Goal: Information Seeking & Learning: Learn about a topic

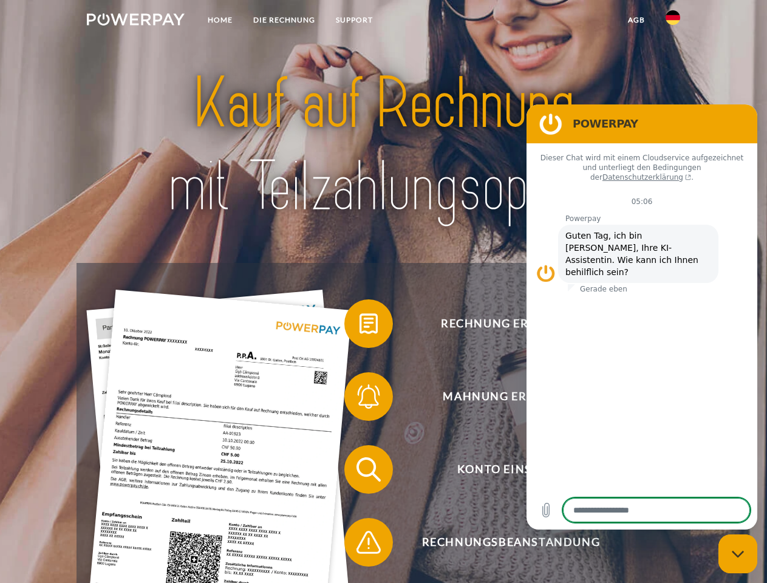
click at [135, 21] on img at bounding box center [136, 19] width 98 height 12
click at [673, 21] on img at bounding box center [673, 17] width 15 height 15
click at [636, 20] on link "agb" at bounding box center [637, 20] width 38 height 22
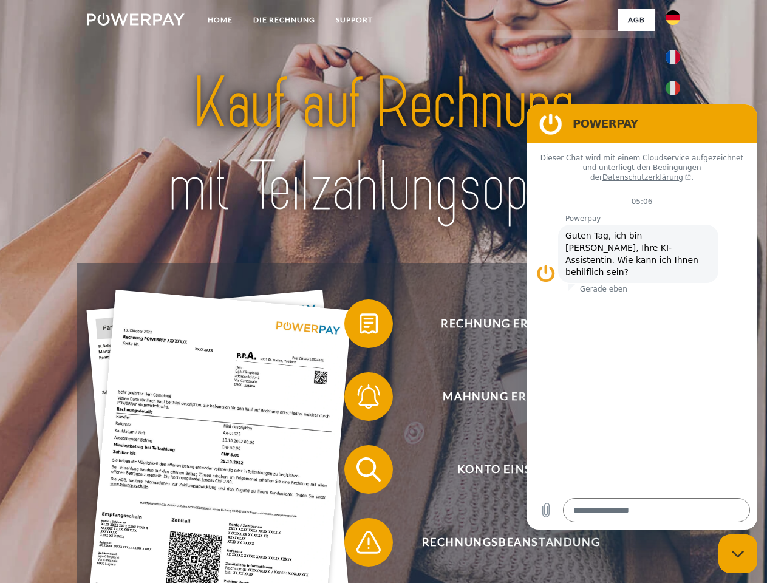
click at [359, 326] on span at bounding box center [350, 323] width 61 height 61
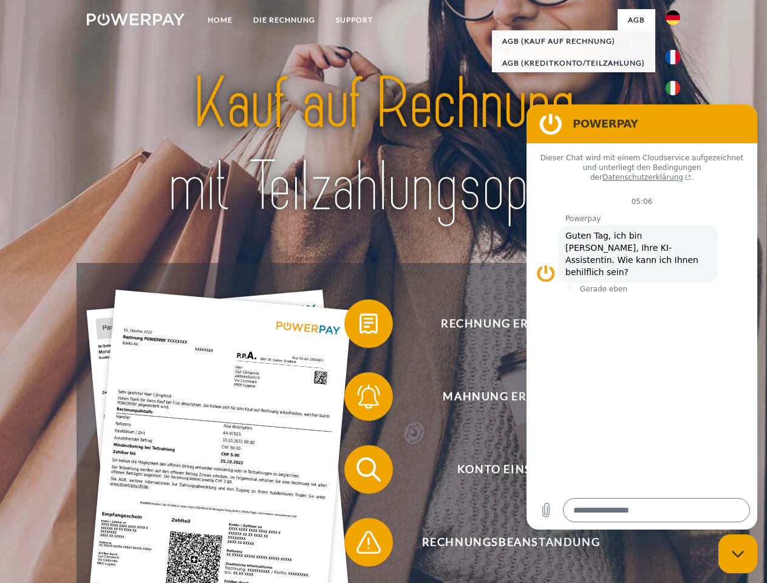
click at [359, 399] on span at bounding box center [350, 396] width 61 height 61
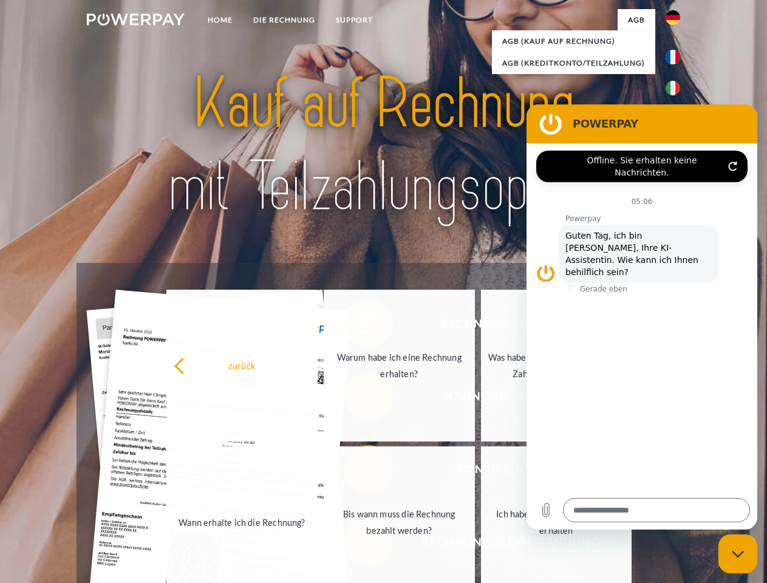
click at [359, 472] on link "Bis wann muss die Rechnung bezahlt werden?" at bounding box center [399, 522] width 151 height 152
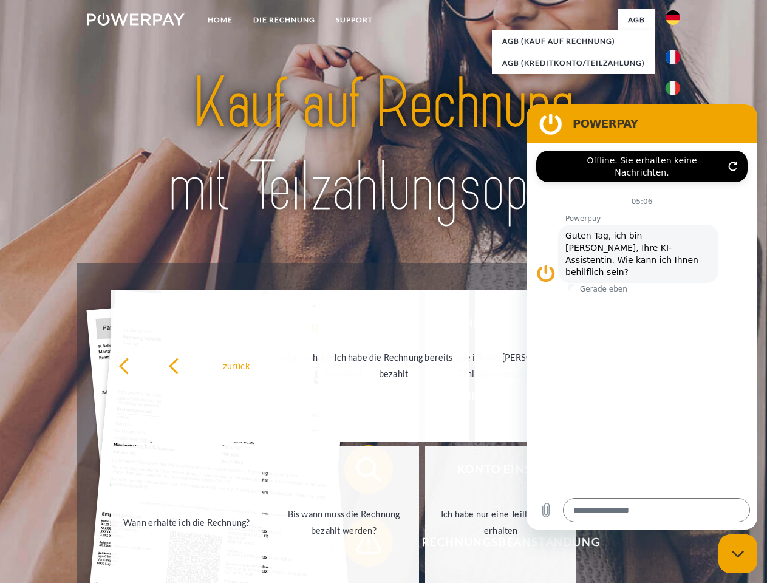
click at [359, 545] on span at bounding box center [350, 542] width 61 height 61
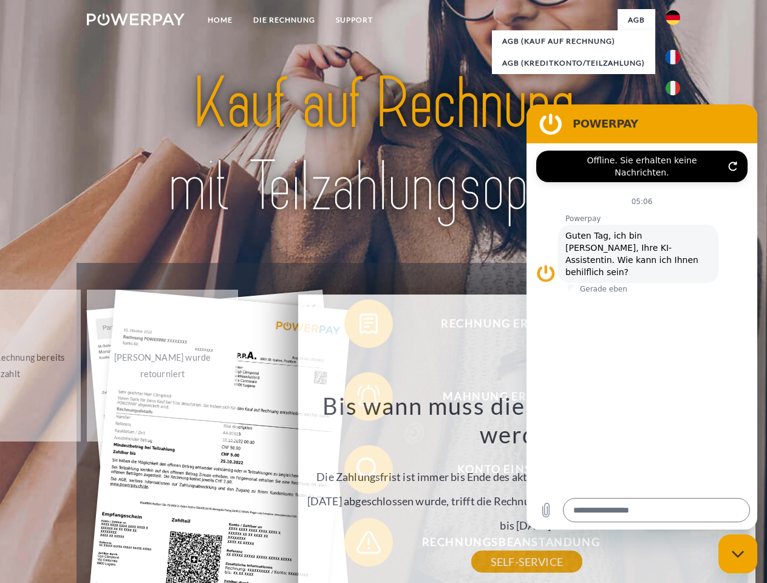
click at [738, 554] on icon "Messaging-Fenster schließen" at bounding box center [738, 554] width 13 height 8
type textarea "*"
